Goal: Task Accomplishment & Management: Manage account settings

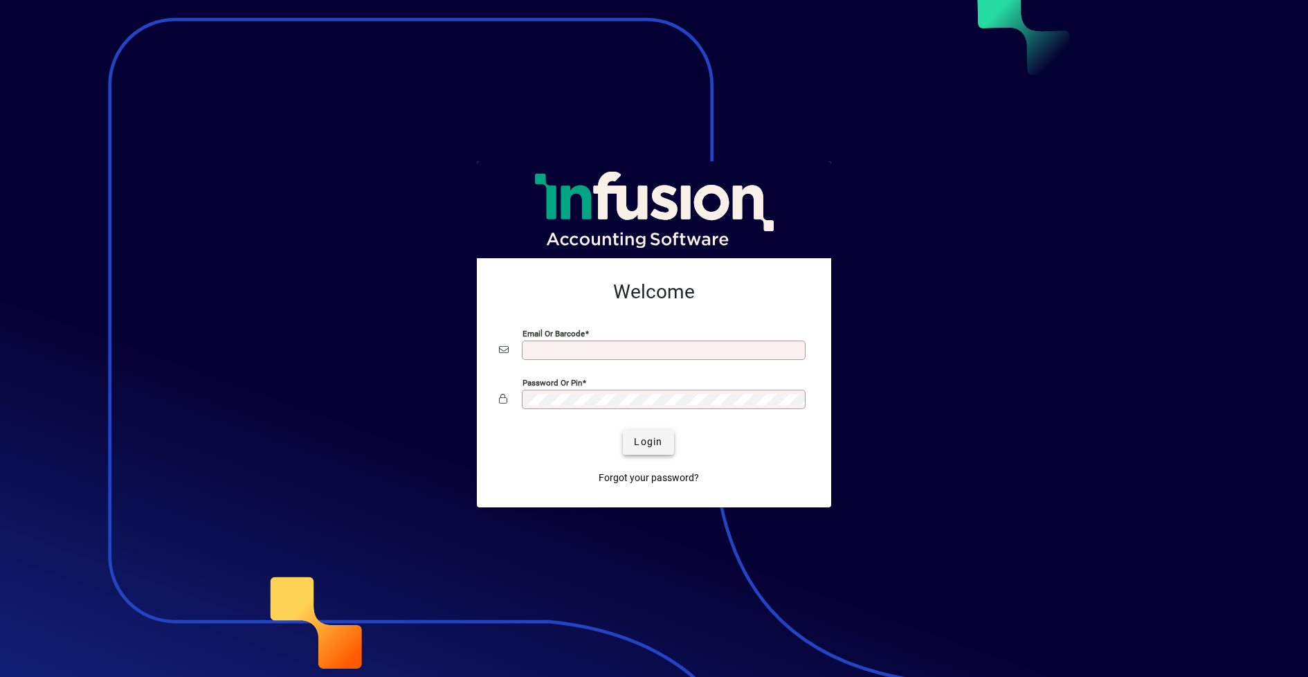
type input "**********"
click at [653, 443] on span "Login" at bounding box center [648, 442] width 28 height 15
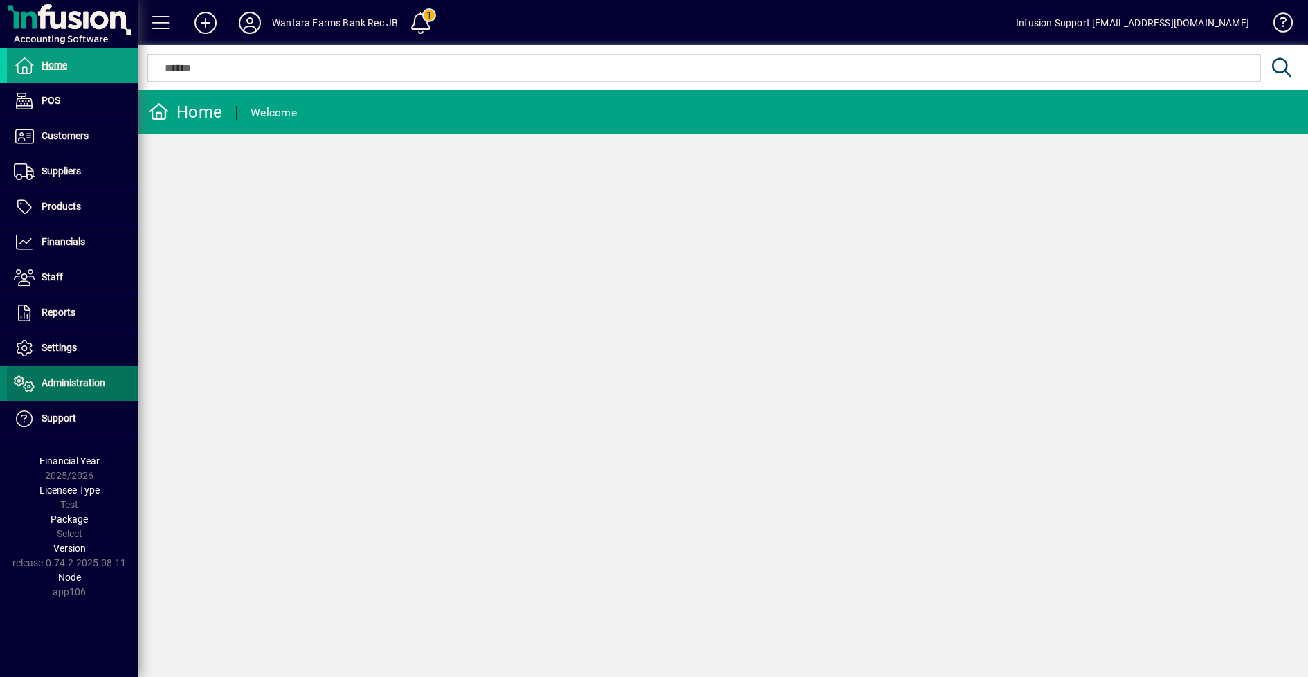
click at [80, 386] on span "Administration" at bounding box center [74, 382] width 64 height 11
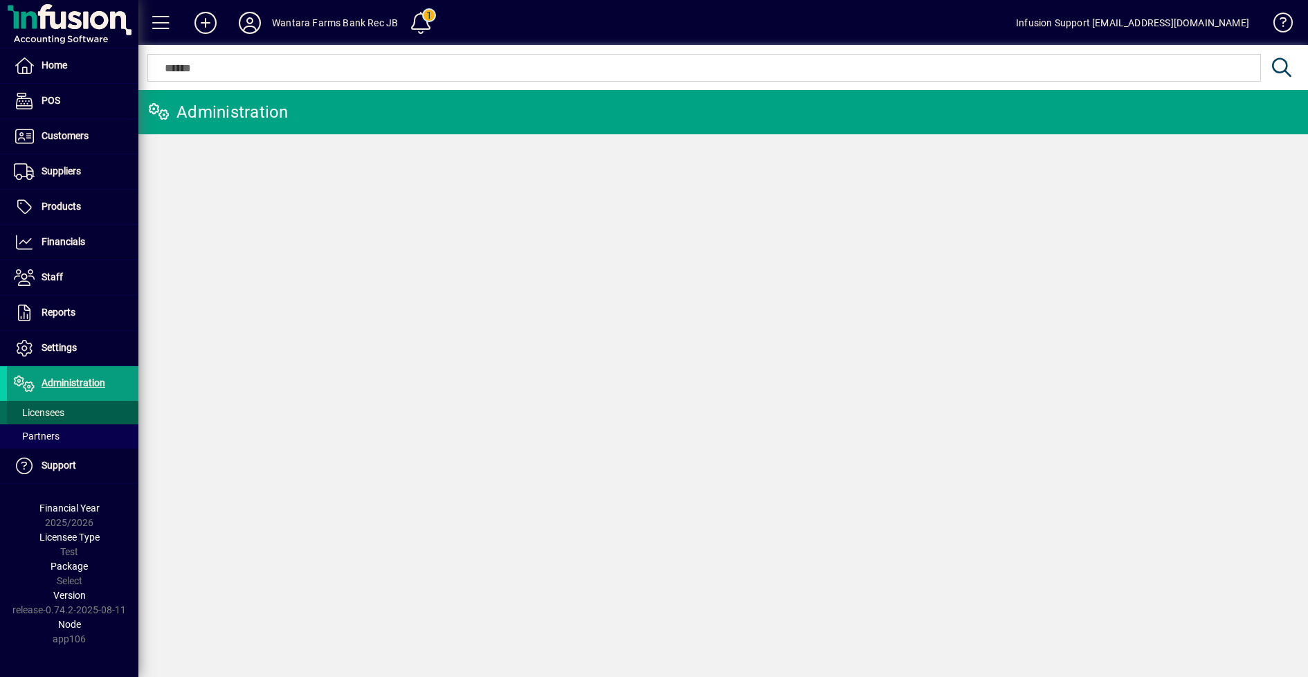
click at [54, 410] on span "Licensees" at bounding box center [39, 412] width 51 height 11
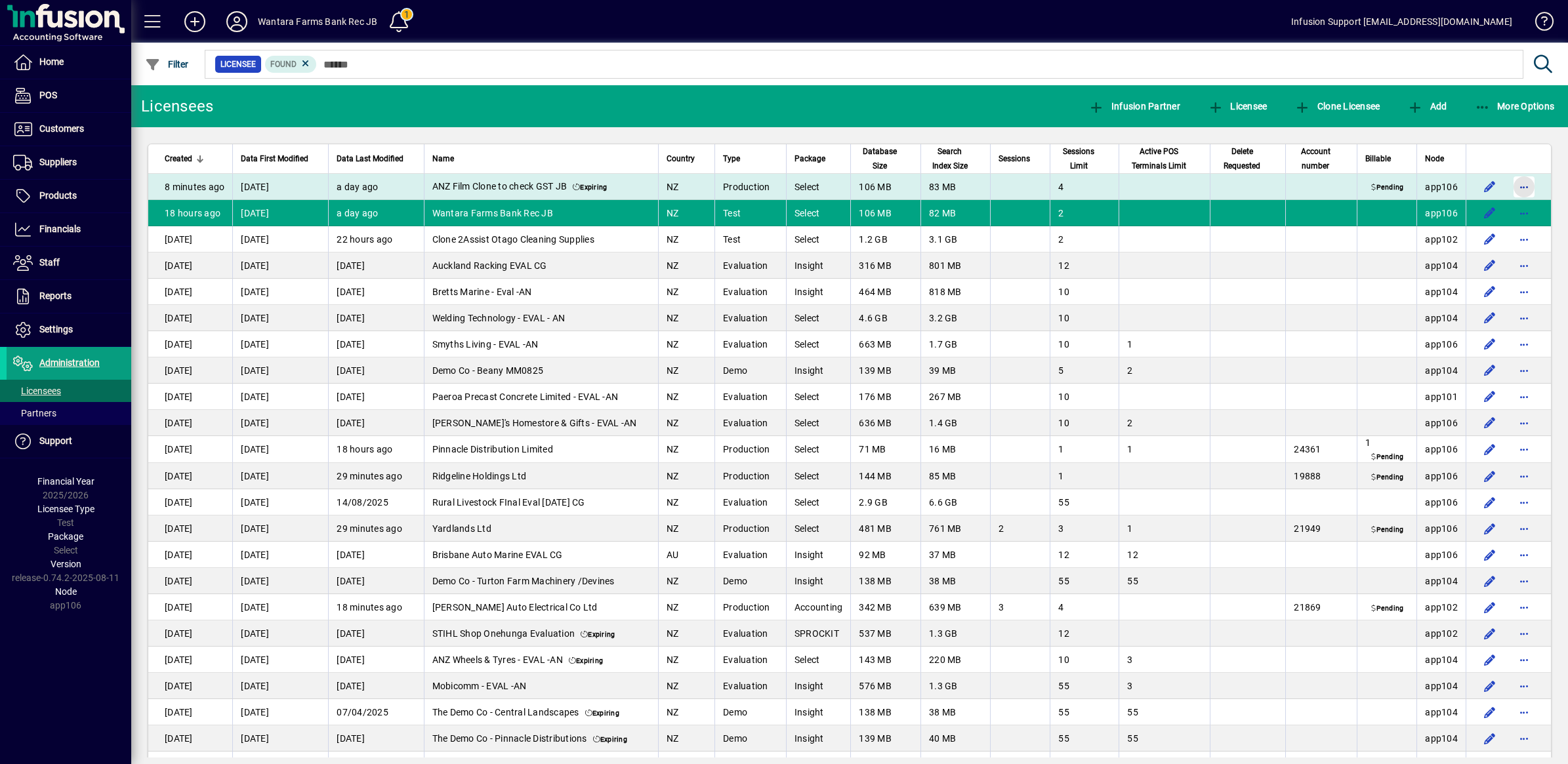
click at [1239, 185] on span "button" at bounding box center [1523, 187] width 31 height 31
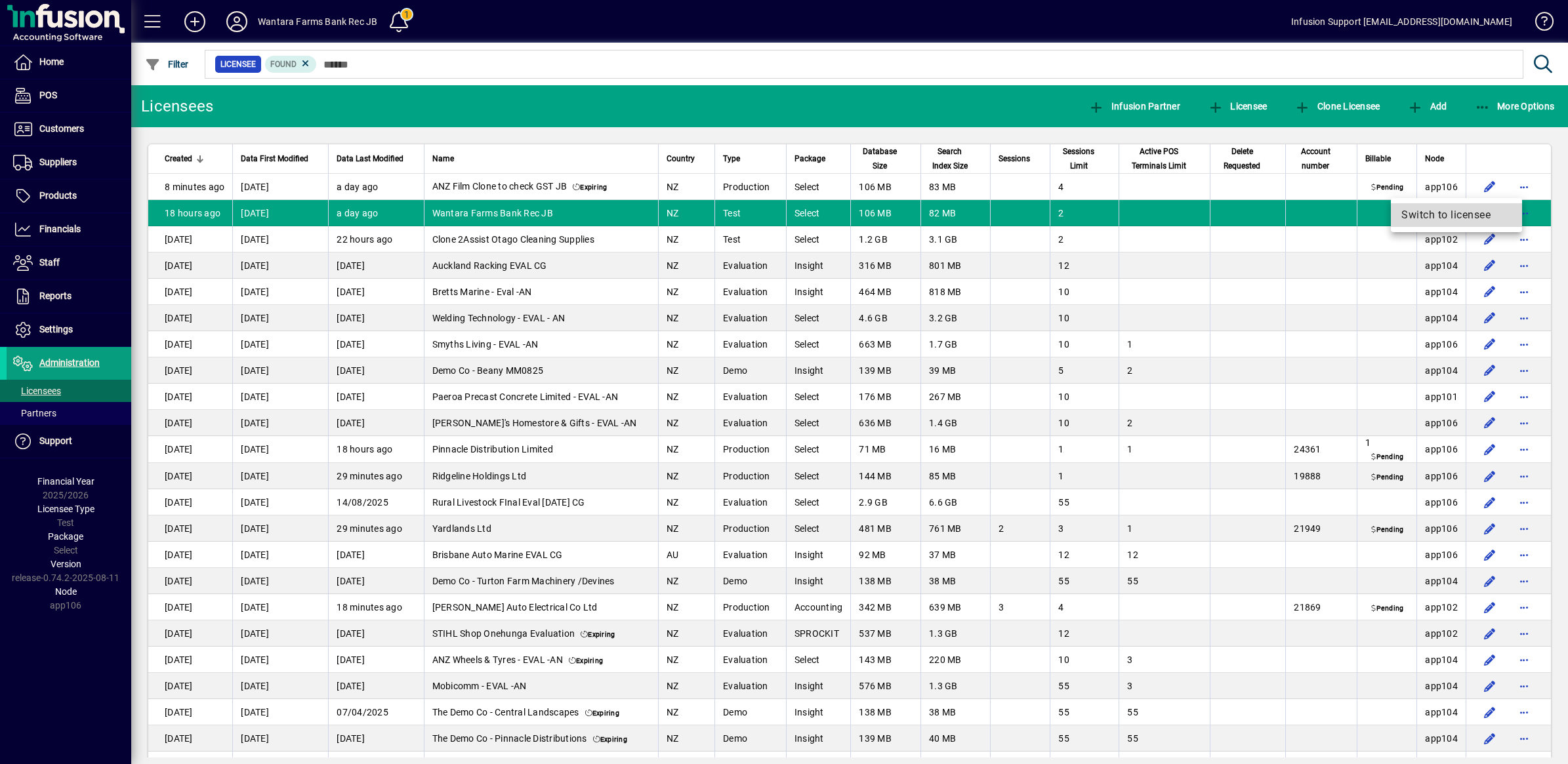
click at [1239, 217] on span "Switch to licensee" at bounding box center [1456, 215] width 110 height 16
